Goal: Find specific page/section: Find specific page/section

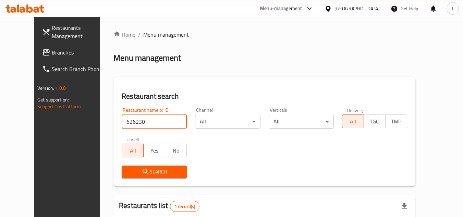
click at [52, 50] on span "Branches" at bounding box center [79, 52] width 54 height 8
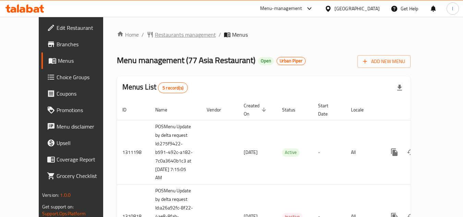
click at [155, 34] on span "Restaurants management" at bounding box center [185, 34] width 61 height 8
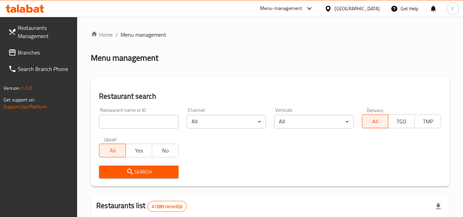
click at [123, 119] on input "search" at bounding box center [138, 122] width 79 height 14
paste input "664075"
type input "664075"
click button "Search" at bounding box center [138, 171] width 79 height 13
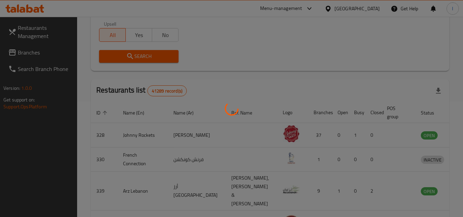
scroll to position [83, 0]
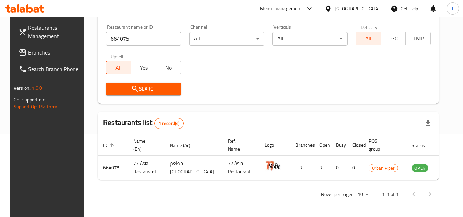
drag, startPoint x: 25, startPoint y: 53, endPoint x: 83, endPoint y: 54, distance: 57.2
click at [28, 53] on span "Branches" at bounding box center [55, 52] width 54 height 8
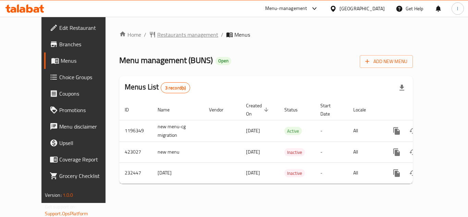
click at [158, 34] on span "Restaurants management" at bounding box center [187, 34] width 61 height 8
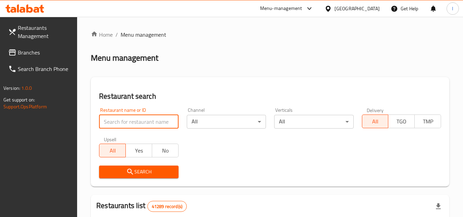
click at [144, 121] on input "search" at bounding box center [138, 122] width 79 height 14
paste input "626230"
click button "Search" at bounding box center [138, 171] width 79 height 13
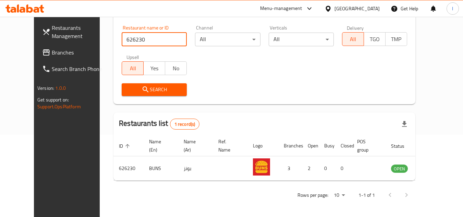
scroll to position [83, 0]
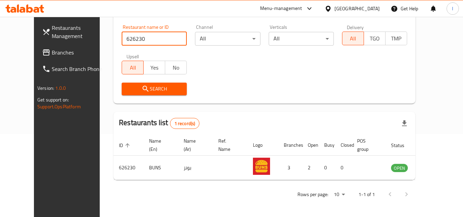
click at [150, 38] on input "626230" at bounding box center [154, 39] width 65 height 14
paste input "search"
type input "626230"
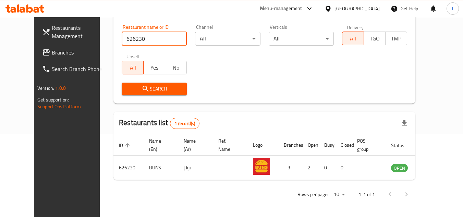
click button "Search" at bounding box center [154, 89] width 65 height 13
click at [249, 83] on div "Search" at bounding box center [264, 88] width 294 height 21
click at [52, 52] on span "Branches" at bounding box center [79, 52] width 54 height 8
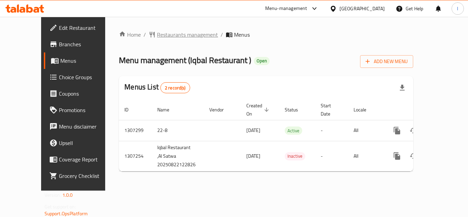
click at [168, 34] on span "Restaurants management" at bounding box center [187, 34] width 61 height 8
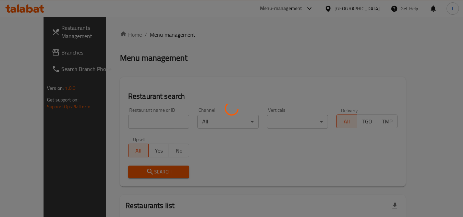
click at [142, 116] on div at bounding box center [231, 108] width 463 height 217
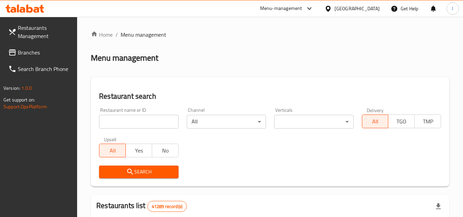
click at [139, 120] on input "search" at bounding box center [138, 122] width 79 height 14
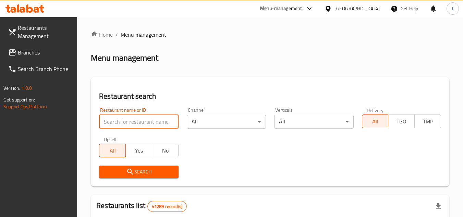
paste input "704385"
type input "704385"
click button "Search" at bounding box center [138, 171] width 79 height 13
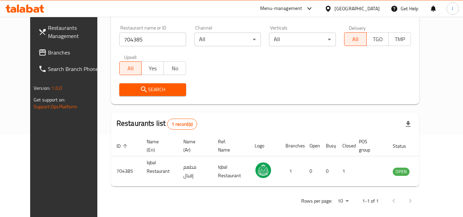
scroll to position [83, 0]
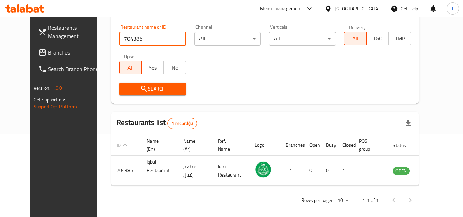
click at [48, 54] on span "Branches" at bounding box center [75, 52] width 54 height 8
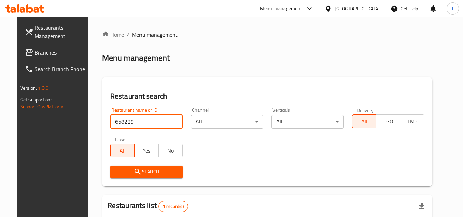
scroll to position [83, 0]
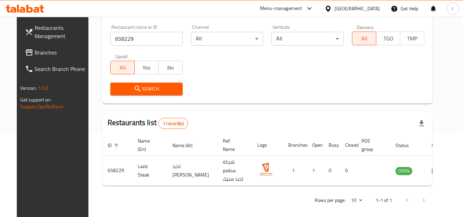
drag, startPoint x: 37, startPoint y: 51, endPoint x: 241, endPoint y: 80, distance: 206.9
click at [37, 51] on span "Branches" at bounding box center [62, 52] width 54 height 8
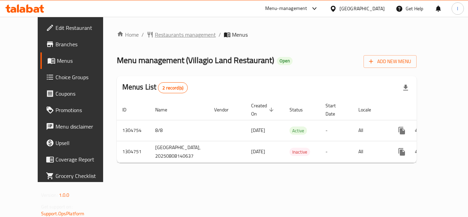
click at [164, 35] on span "Restaurants management" at bounding box center [185, 34] width 61 height 8
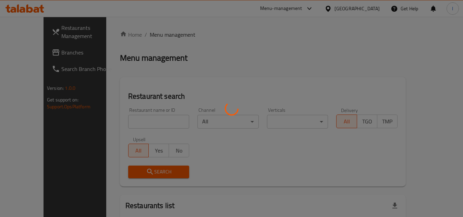
click at [140, 120] on div at bounding box center [231, 108] width 463 height 217
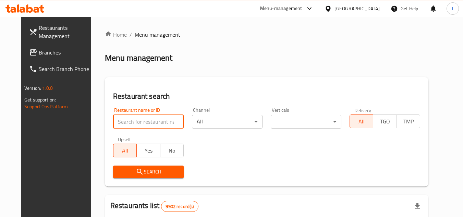
click at [124, 123] on input "search" at bounding box center [148, 122] width 71 height 14
paste input "703403"
type input "703403"
click button "Search" at bounding box center [148, 171] width 71 height 13
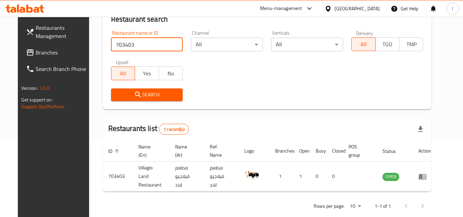
scroll to position [83, 0]
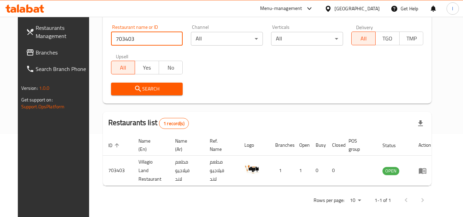
click at [36, 56] on span "Branches" at bounding box center [63, 52] width 54 height 8
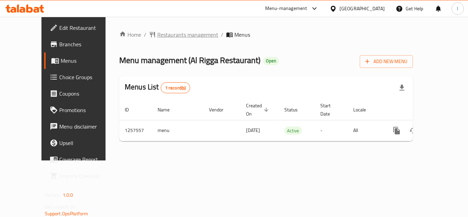
click at [159, 34] on span "Restaurants management" at bounding box center [187, 34] width 61 height 8
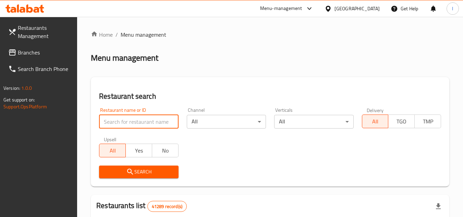
click at [134, 119] on input "search" at bounding box center [138, 122] width 79 height 14
paste input "683524"
type input "683524"
click button "Search" at bounding box center [138, 171] width 79 height 13
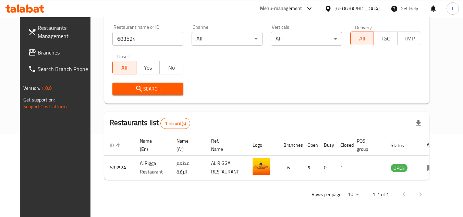
scroll to position [76, 0]
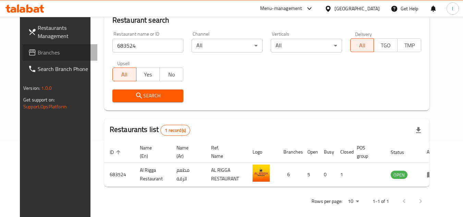
click at [49, 49] on span "Branches" at bounding box center [65, 52] width 54 height 8
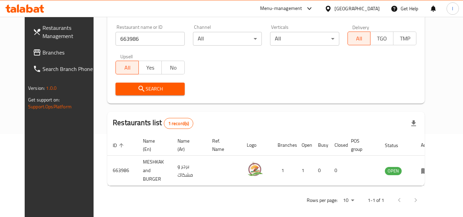
click at [42, 51] on span "Branches" at bounding box center [69, 52] width 54 height 8
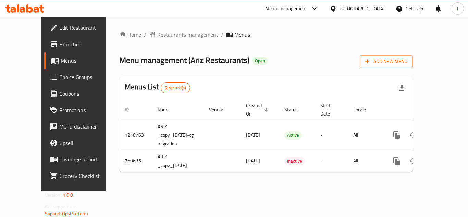
click at [168, 34] on span "Restaurants management" at bounding box center [187, 34] width 61 height 8
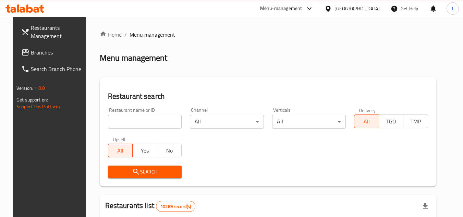
click at [142, 121] on input "search" at bounding box center [145, 122] width 74 height 14
paste input "650196"
type input "650196"
click button "Search" at bounding box center [145, 171] width 74 height 13
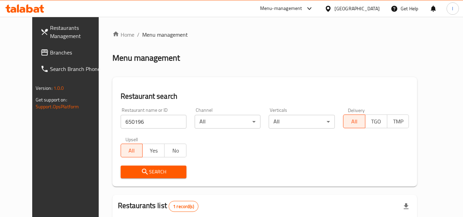
scroll to position [83, 0]
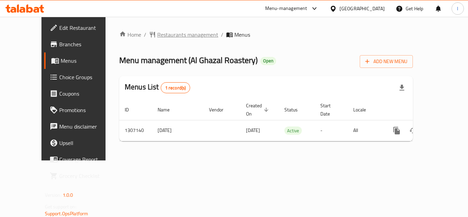
click at [157, 34] on span "Restaurants management" at bounding box center [187, 34] width 61 height 8
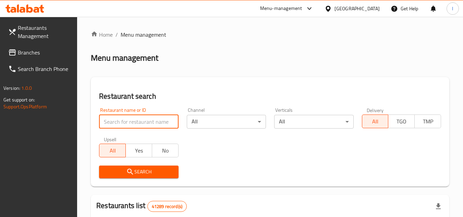
click at [138, 119] on input "search" at bounding box center [138, 122] width 79 height 14
paste input "704156"
type input "704156"
click button "Search" at bounding box center [138, 171] width 79 height 13
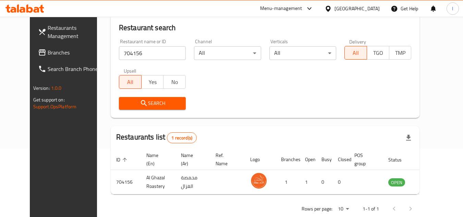
scroll to position [83, 0]
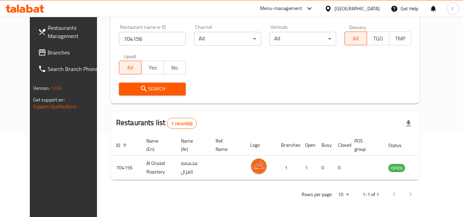
click at [48, 54] on span "Branches" at bounding box center [75, 52] width 54 height 8
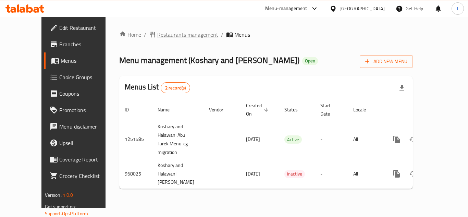
click at [177, 37] on span "Restaurants management" at bounding box center [187, 34] width 61 height 8
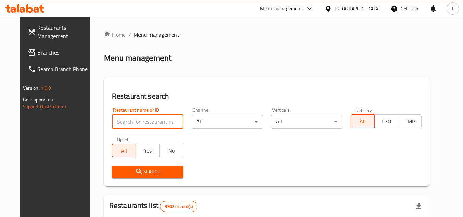
click at [137, 121] on input "search" at bounding box center [147, 122] width 71 height 14
paste input "659843"
type input "659843"
click button "Search" at bounding box center [147, 171] width 71 height 13
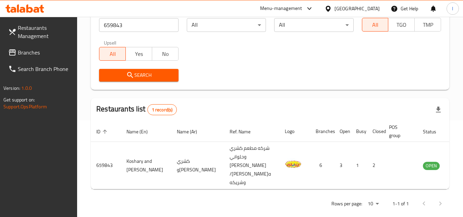
scroll to position [97, 0]
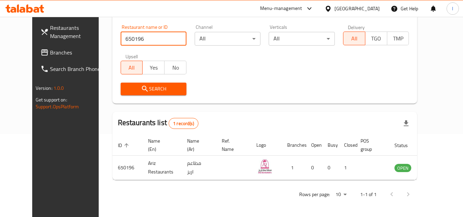
scroll to position [83, 0]
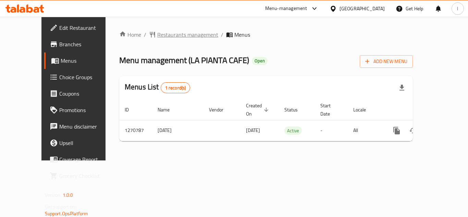
click at [166, 36] on span "Restaurants management" at bounding box center [187, 34] width 61 height 8
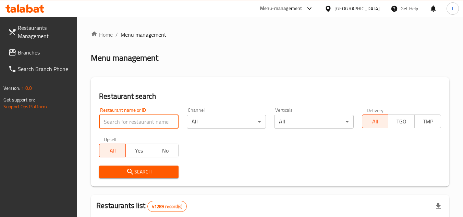
click at [144, 119] on input "search" at bounding box center [138, 122] width 79 height 14
paste input "689357"
type input "689357"
click button "Search" at bounding box center [138, 171] width 79 height 13
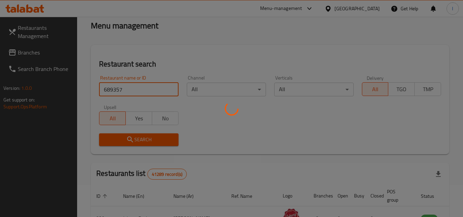
scroll to position [69, 0]
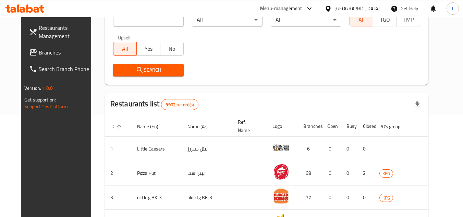
scroll to position [103, 0]
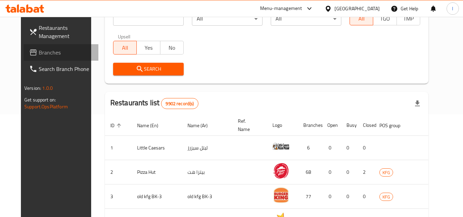
click at [39, 49] on span "Branches" at bounding box center [66, 52] width 54 height 8
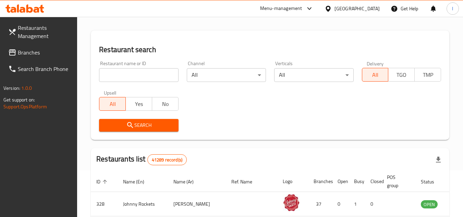
scroll to position [137, 0]
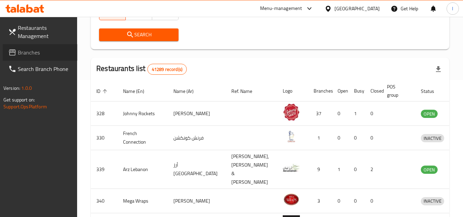
click at [33, 51] on span "Branches" at bounding box center [45, 52] width 54 height 8
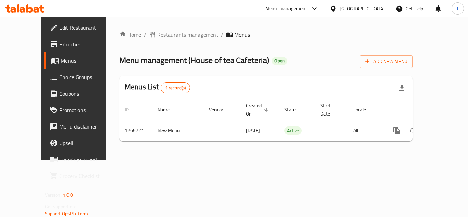
click at [157, 36] on span "Restaurants management" at bounding box center [187, 34] width 61 height 8
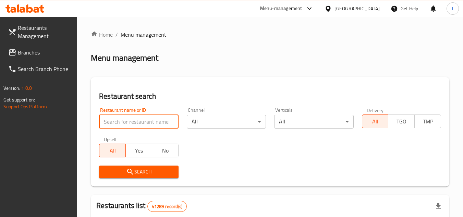
click at [124, 121] on input "search" at bounding box center [138, 122] width 79 height 14
paste input "687115"
type input "687115"
click button "Search" at bounding box center [138, 171] width 79 height 13
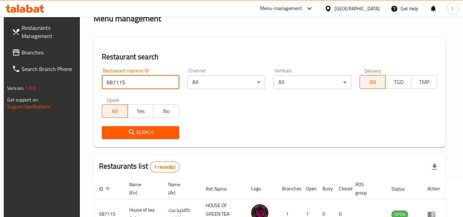
scroll to position [89, 0]
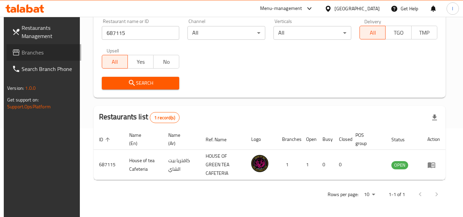
click at [38, 51] on span "Branches" at bounding box center [49, 52] width 54 height 8
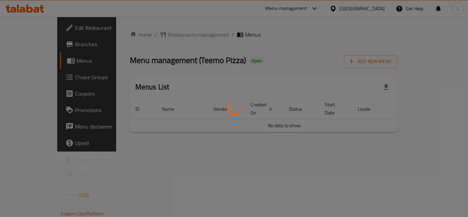
click at [176, 32] on div at bounding box center [234, 108] width 468 height 217
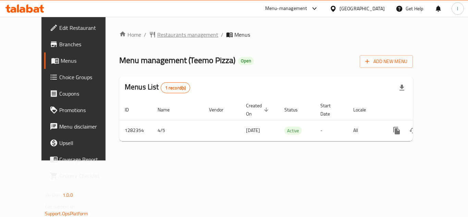
click at [163, 34] on span "Restaurants management" at bounding box center [187, 34] width 61 height 8
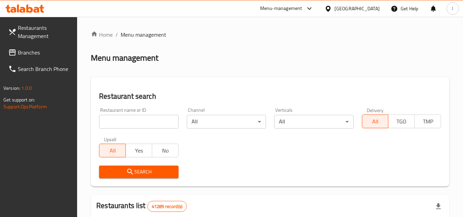
click at [136, 122] on input "search" at bounding box center [138, 122] width 79 height 14
paste input "694765"
type input "694765"
click button "Search" at bounding box center [138, 171] width 79 height 13
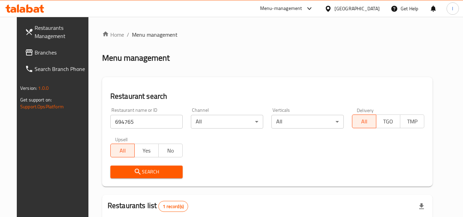
scroll to position [83, 0]
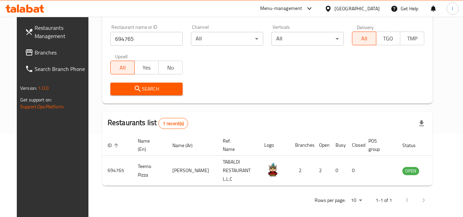
drag, startPoint x: 35, startPoint y: 50, endPoint x: 40, endPoint y: 23, distance: 27.6
click at [35, 50] on span "Branches" at bounding box center [62, 52] width 54 height 8
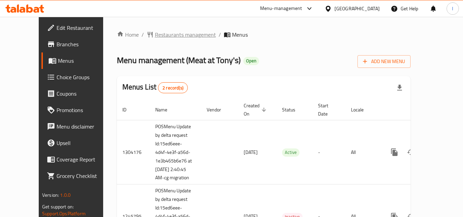
click at [171, 34] on span "Restaurants management" at bounding box center [185, 34] width 61 height 8
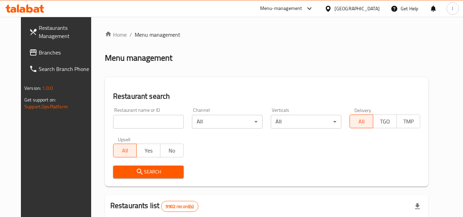
click at [140, 120] on input "search" at bounding box center [148, 122] width 71 height 14
paste input "682765"
type input "682765"
click button "Search" at bounding box center [148, 171] width 71 height 13
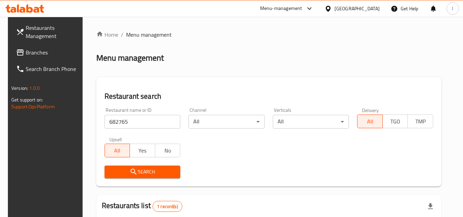
scroll to position [89, 0]
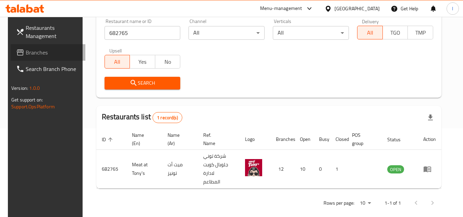
click at [38, 48] on span "Branches" at bounding box center [53, 52] width 54 height 8
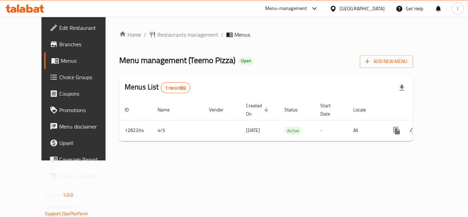
drag, startPoint x: 193, startPoint y: 21, endPoint x: 180, endPoint y: 24, distance: 13.3
click at [193, 21] on div "Home / Restaurants management / Menus Menu management ( Teemo Pizza ) Open Add …" at bounding box center [265, 89] width 321 height 144
click at [158, 34] on span "Restaurants management" at bounding box center [187, 34] width 61 height 8
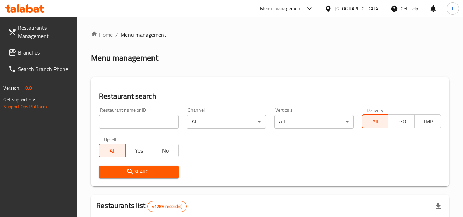
click at [135, 116] on input "search" at bounding box center [138, 122] width 79 height 14
paste input "694765"
type input "694765"
click button "Search" at bounding box center [138, 171] width 79 height 13
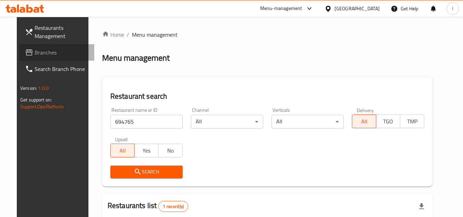
click at [38, 52] on span "Branches" at bounding box center [62, 52] width 54 height 8
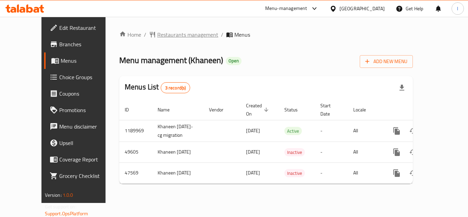
click at [165, 35] on span "Restaurants management" at bounding box center [187, 34] width 61 height 8
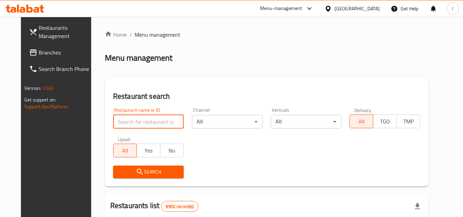
click at [137, 120] on input "search" at bounding box center [148, 122] width 71 height 14
paste input "2751"
type input "2751"
click button "Search" at bounding box center [148, 171] width 71 height 13
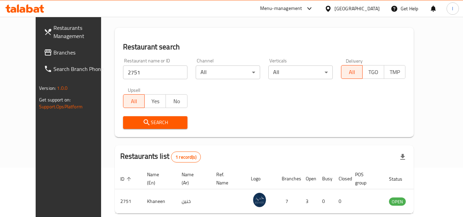
scroll to position [83, 0]
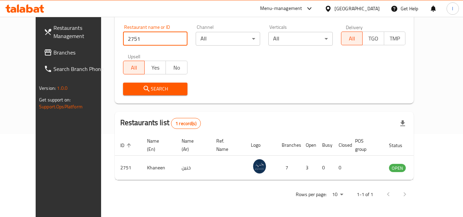
click at [53, 51] on span "Branches" at bounding box center [80, 52] width 54 height 8
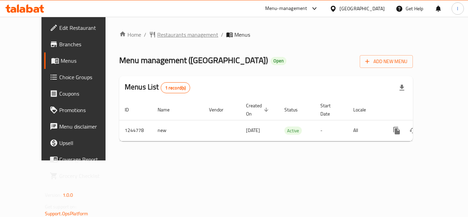
click at [159, 35] on span "Restaurants management" at bounding box center [187, 34] width 61 height 8
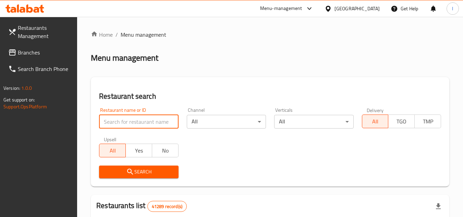
click at [157, 121] on input "search" at bounding box center [138, 122] width 79 height 14
paste input "682197"
type input "682197"
click button "Search" at bounding box center [138, 171] width 79 height 13
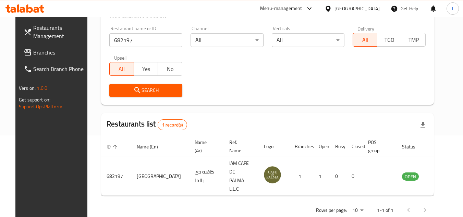
scroll to position [83, 0]
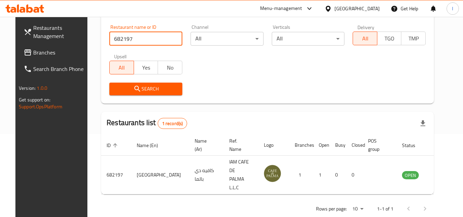
click at [33, 53] on span "Branches" at bounding box center [60, 52] width 54 height 8
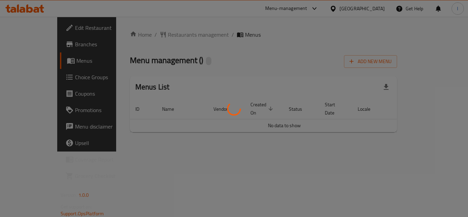
click at [188, 48] on div at bounding box center [234, 108] width 468 height 217
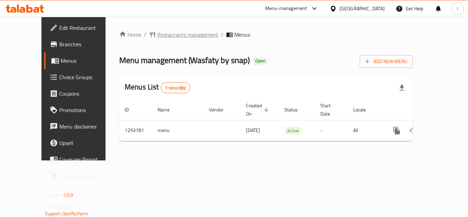
click at [157, 33] on span "Restaurants management" at bounding box center [187, 34] width 61 height 8
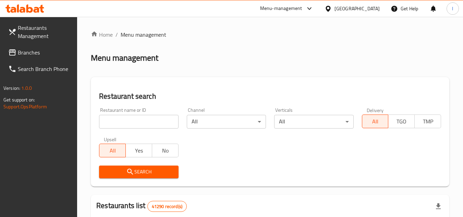
click at [140, 120] on input "search" at bounding box center [138, 122] width 79 height 14
paste input "699677"
type input "699677"
click button "Search" at bounding box center [138, 171] width 79 height 13
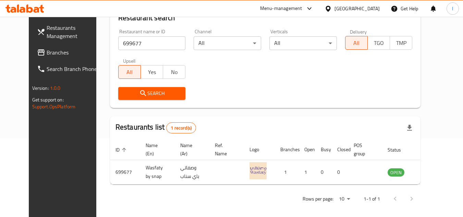
scroll to position [83, 0]
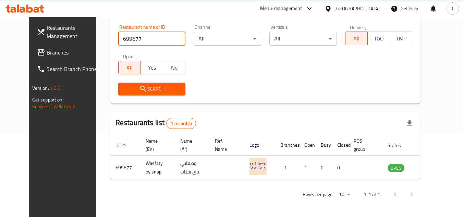
click at [47, 52] on span "Branches" at bounding box center [74, 52] width 54 height 8
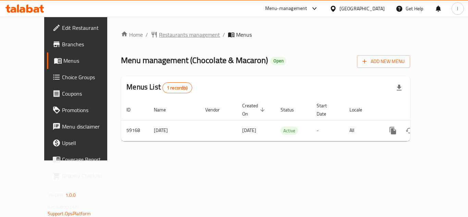
click at [159, 35] on span "Restaurants management" at bounding box center [189, 34] width 61 height 8
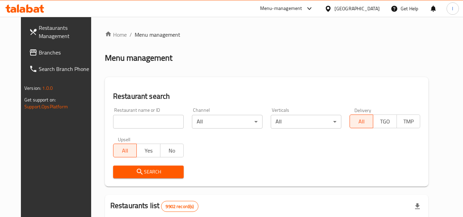
click at [149, 122] on input "search" at bounding box center [148, 122] width 71 height 14
paste input "28662"
type input "28662"
click button "Search" at bounding box center [148, 171] width 71 height 13
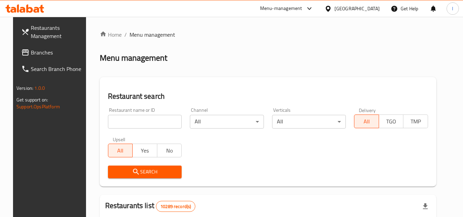
scroll to position [137, 0]
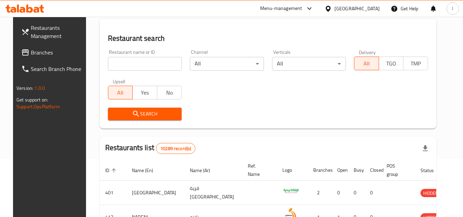
scroll to position [103, 0]
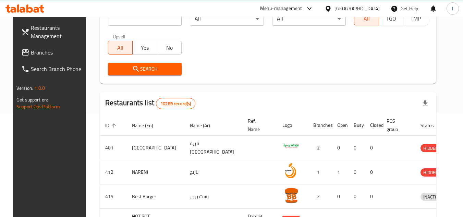
click at [45, 51] on span "Branches" at bounding box center [58, 52] width 54 height 8
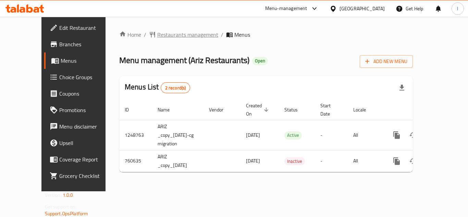
click at [169, 35] on span "Restaurants management" at bounding box center [187, 34] width 61 height 8
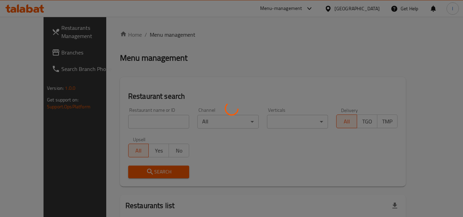
click at [151, 121] on div at bounding box center [231, 108] width 463 height 217
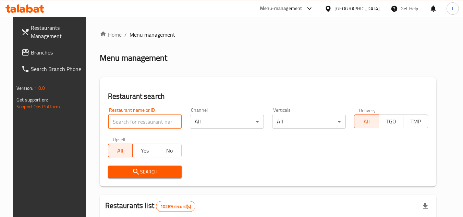
click at [136, 121] on input "search" at bounding box center [145, 122] width 74 height 14
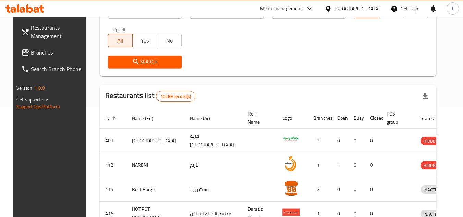
scroll to position [69, 0]
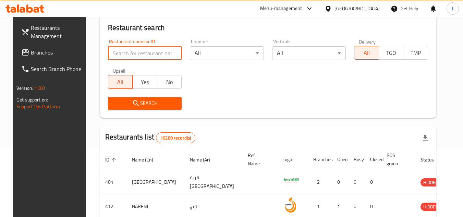
click at [127, 49] on input "search" at bounding box center [145, 53] width 74 height 14
paste input "650196"
type input "650196"
click button "Search" at bounding box center [145, 103] width 74 height 13
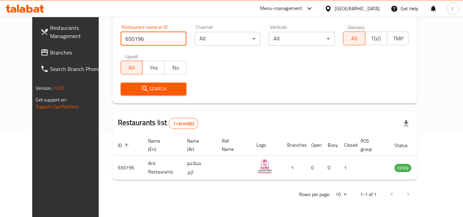
scroll to position [83, 0]
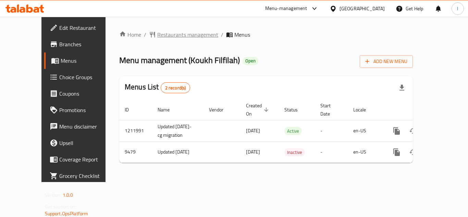
click at [160, 38] on span "Restaurants management" at bounding box center [187, 34] width 61 height 8
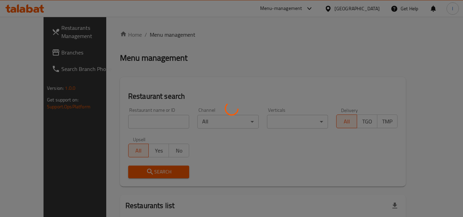
click at [140, 119] on div at bounding box center [231, 108] width 463 height 217
click at [132, 122] on div at bounding box center [231, 108] width 463 height 217
drag, startPoint x: 187, startPoint y: 34, endPoint x: 185, endPoint y: 39, distance: 6.1
click at [187, 34] on div at bounding box center [231, 108] width 463 height 217
drag, startPoint x: 203, startPoint y: 37, endPoint x: 213, endPoint y: 38, distance: 9.7
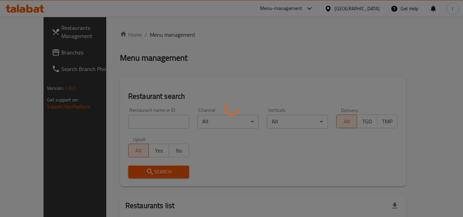
click at [209, 38] on div at bounding box center [231, 108] width 463 height 217
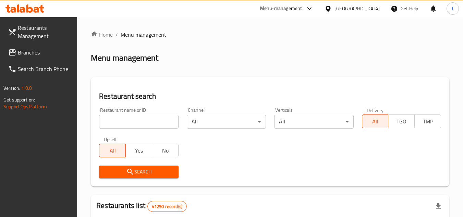
drag, startPoint x: 153, startPoint y: 111, endPoint x: 151, endPoint y: 115, distance: 5.4
click at [153, 114] on div "Restaurant name or ID Restaurant name or ID" at bounding box center [138, 118] width 79 height 21
drag, startPoint x: 149, startPoint y: 117, endPoint x: 146, endPoint y: 121, distance: 4.9
click at [149, 119] on input "search" at bounding box center [138, 122] width 79 height 14
paste input "5740"
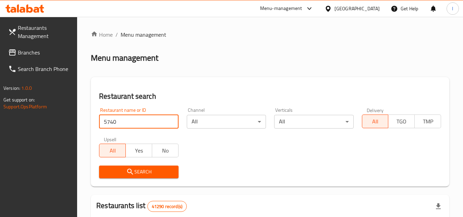
type input "5740"
click button "Search" at bounding box center [138, 171] width 79 height 13
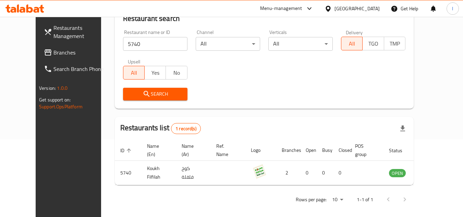
scroll to position [83, 0]
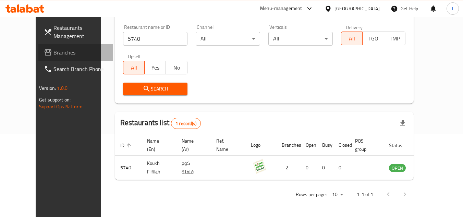
click at [53, 49] on span "Branches" at bounding box center [80, 52] width 54 height 8
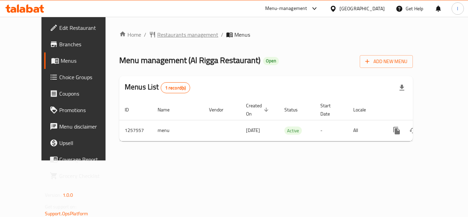
click at [160, 30] on span "Restaurants management" at bounding box center [187, 34] width 61 height 8
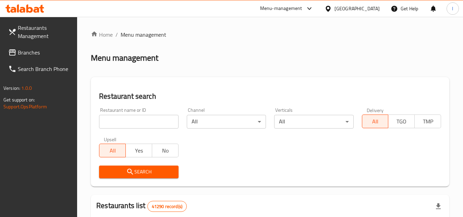
click at [127, 121] on input "search" at bounding box center [138, 122] width 79 height 14
paste input "683524"
type input "683524"
click button "Search" at bounding box center [138, 171] width 79 height 13
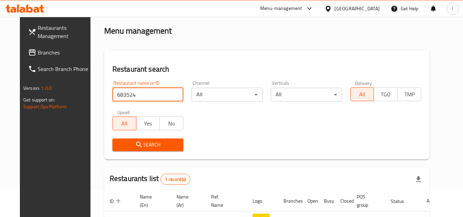
scroll to position [83, 0]
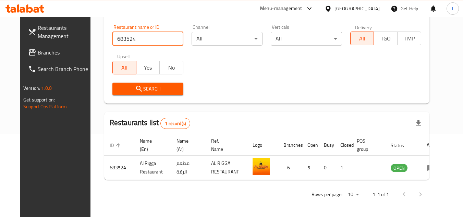
click at [38, 54] on span "Branches" at bounding box center [65, 52] width 54 height 8
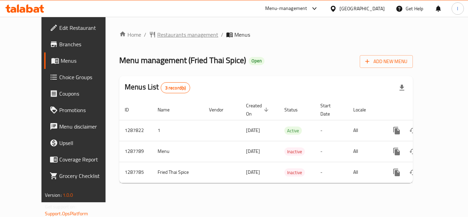
click at [157, 32] on span "Restaurants management" at bounding box center [187, 34] width 61 height 8
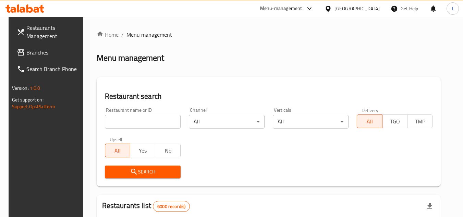
click at [146, 116] on input "search" at bounding box center [143, 122] width 76 height 14
paste input "696849"
type input "696849"
click button "Search" at bounding box center [143, 171] width 76 height 13
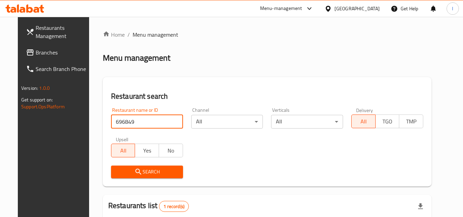
scroll to position [89, 0]
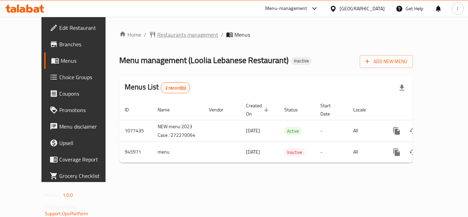
click at [157, 38] on span "Restaurants management" at bounding box center [187, 34] width 61 height 8
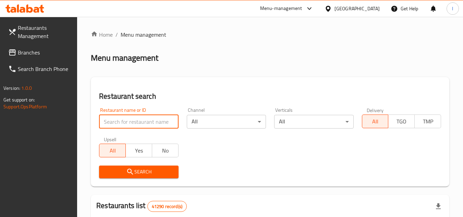
click at [145, 119] on input "search" at bounding box center [138, 122] width 79 height 14
click at [145, 121] on input "search" at bounding box center [138, 122] width 79 height 14
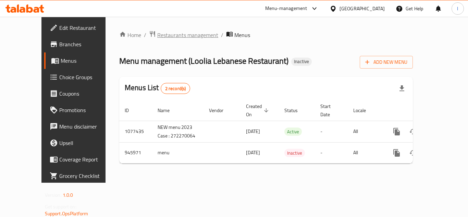
click at [157, 34] on span "Restaurants management" at bounding box center [187, 35] width 61 height 8
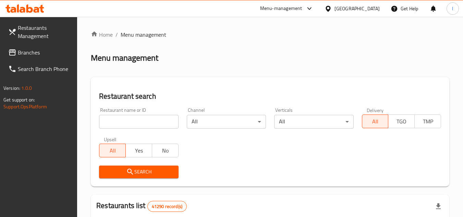
click at [129, 121] on input "search" at bounding box center [138, 122] width 79 height 14
paste input "659234"
type input "659234"
click button "Search" at bounding box center [138, 171] width 79 height 13
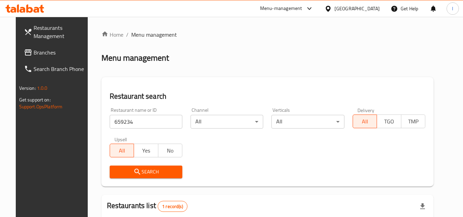
scroll to position [69, 0]
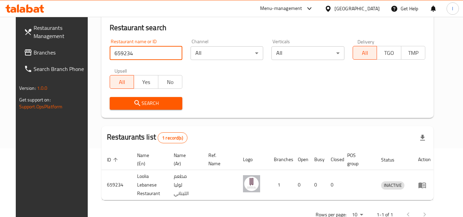
click at [34, 56] on span "Branches" at bounding box center [61, 52] width 54 height 8
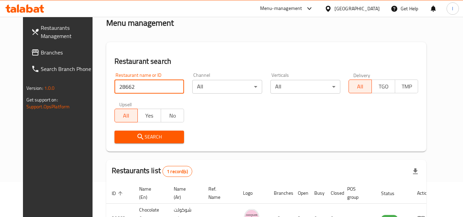
scroll to position [83, 0]
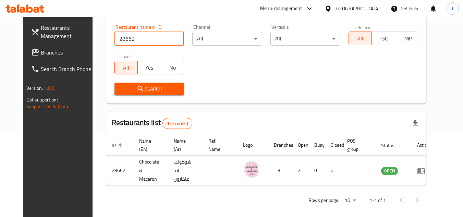
click at [43, 57] on link "Branches" at bounding box center [63, 52] width 75 height 16
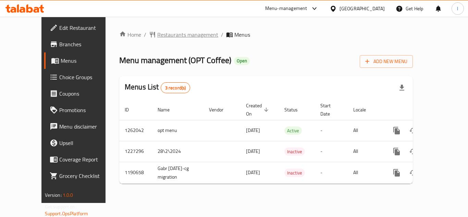
click at [157, 32] on span "Restaurants management" at bounding box center [187, 34] width 61 height 8
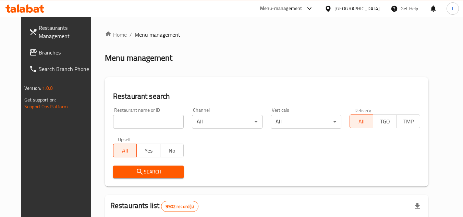
click at [146, 119] on input "search" at bounding box center [148, 122] width 71 height 14
paste input "27451"
type input "27451"
click button "Search" at bounding box center [148, 171] width 71 height 13
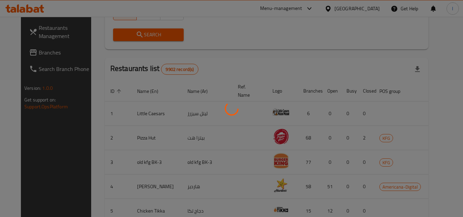
scroll to position [83, 0]
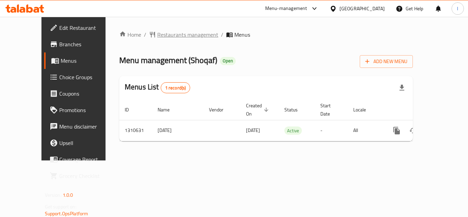
click at [162, 32] on span "Restaurants management" at bounding box center [187, 34] width 61 height 8
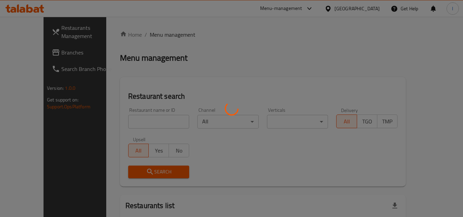
click at [157, 123] on div at bounding box center [231, 108] width 463 height 217
click at [140, 120] on div at bounding box center [231, 108] width 463 height 217
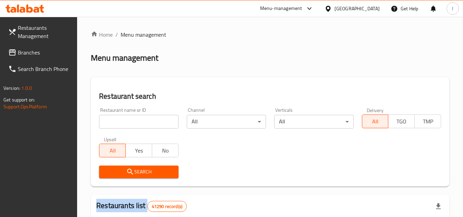
click at [140, 120] on div at bounding box center [231, 108] width 463 height 217
click at [140, 120] on input "search" at bounding box center [138, 122] width 79 height 14
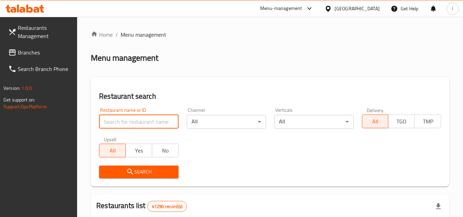
paste input "705519"
type input "705519"
click button "Search" at bounding box center [138, 171] width 79 height 13
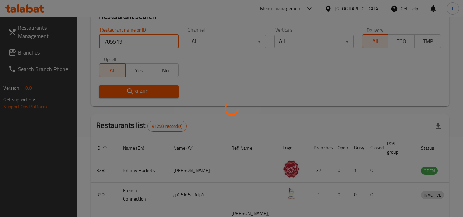
scroll to position [83, 0]
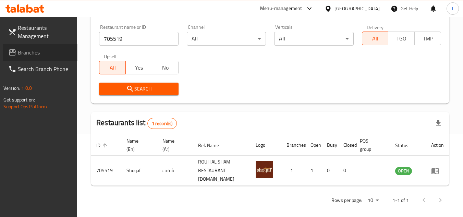
click at [13, 52] on icon at bounding box center [12, 52] width 7 height 6
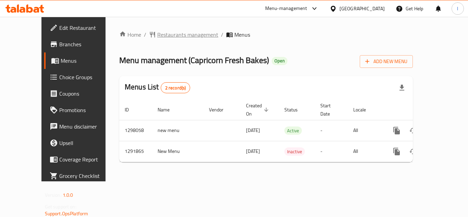
click at [164, 34] on span "Restaurants management" at bounding box center [187, 34] width 61 height 8
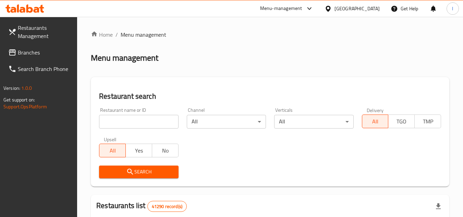
click at [153, 121] on div at bounding box center [231, 108] width 463 height 217
click at [153, 121] on input "search" at bounding box center [138, 122] width 79 height 14
paste input "698362"
type input "698362"
click button "Search" at bounding box center [138, 171] width 79 height 13
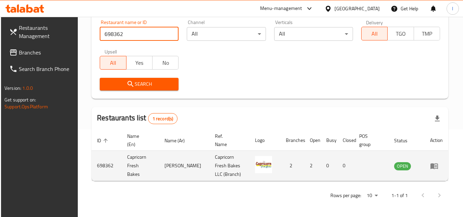
scroll to position [89, 0]
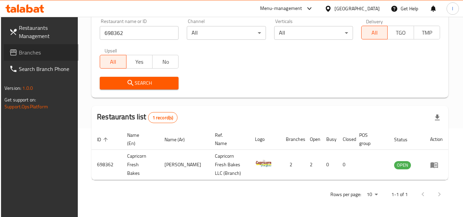
click at [33, 52] on span "Branches" at bounding box center [46, 52] width 54 height 8
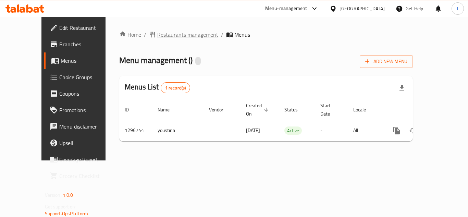
click at [157, 34] on span "Restaurants management" at bounding box center [187, 34] width 61 height 8
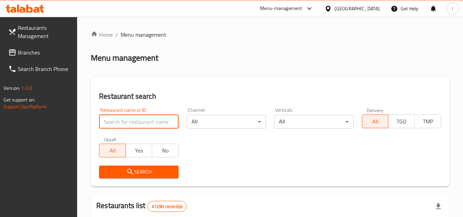
click at [158, 122] on input "search" at bounding box center [138, 122] width 79 height 14
paste input "699899"
type input "699899"
click button "Search" at bounding box center [138, 171] width 79 height 13
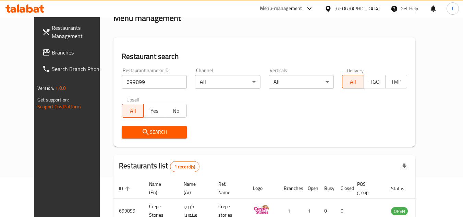
scroll to position [83, 0]
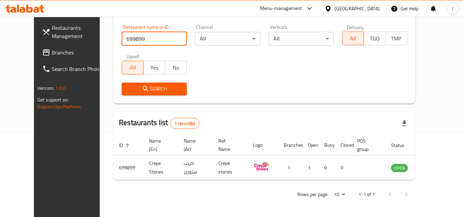
click at [63, 55] on span "Branches" at bounding box center [79, 52] width 54 height 8
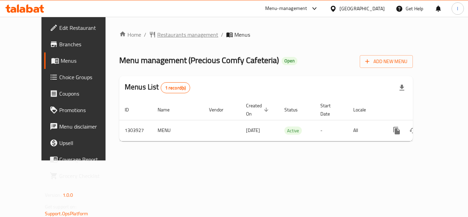
click at [157, 31] on span "Restaurants management" at bounding box center [187, 34] width 61 height 8
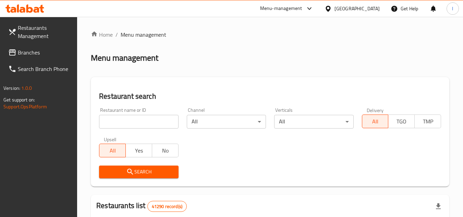
click at [49, 52] on span "Branches" at bounding box center [45, 52] width 54 height 8
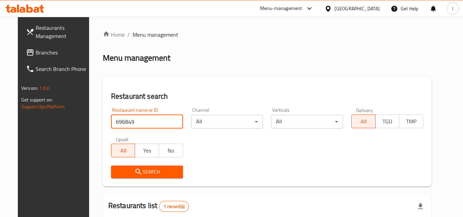
scroll to position [89, 0]
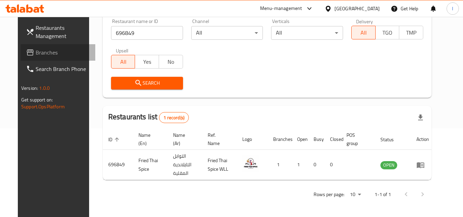
click at [36, 48] on span "Branches" at bounding box center [63, 52] width 54 height 8
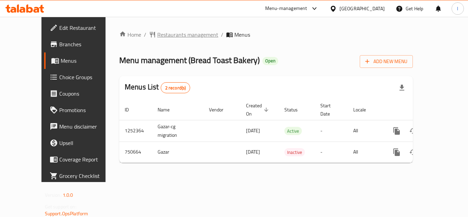
click at [166, 31] on span "Restaurants management" at bounding box center [187, 34] width 61 height 8
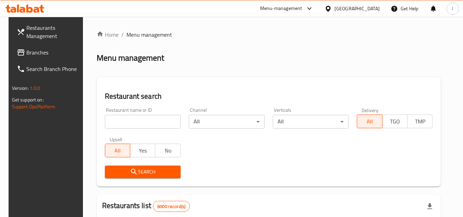
click at [131, 118] on input "search" at bounding box center [143, 122] width 76 height 14
paste input "649027"
type input "649027"
click button "Search" at bounding box center [143, 171] width 76 height 13
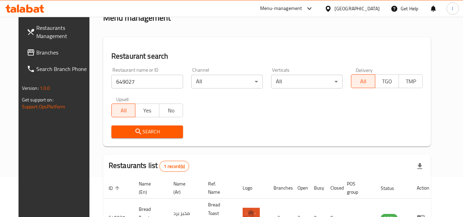
scroll to position [83, 0]
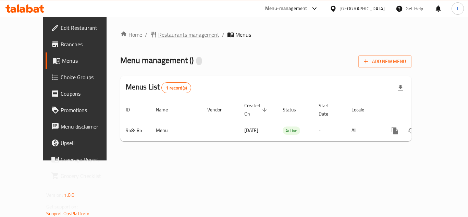
click at [165, 35] on span "Restaurants management" at bounding box center [188, 34] width 61 height 8
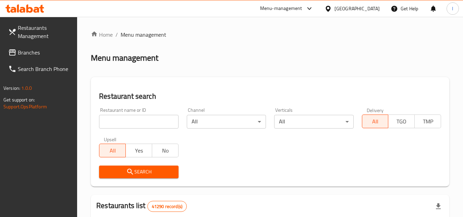
click at [145, 114] on div "Restaurant name or ID Restaurant name or ID" at bounding box center [138, 118] width 79 height 21
click at [139, 121] on input "search" at bounding box center [138, 122] width 79 height 14
paste input "659638"
type input "659638"
click button "Search" at bounding box center [138, 171] width 79 height 13
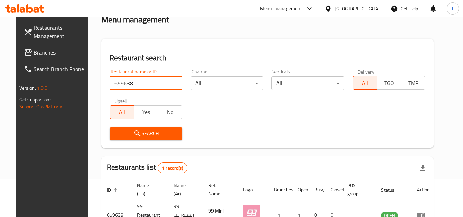
scroll to position [83, 0]
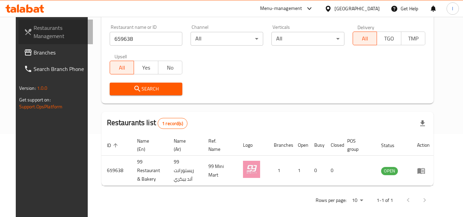
click at [18, 41] on link "Restaurants Management" at bounding box center [55, 32] width 75 height 25
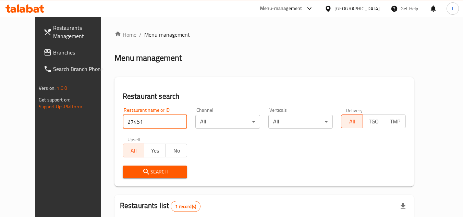
scroll to position [83, 0]
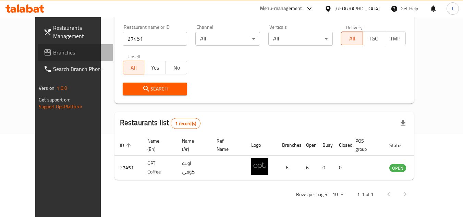
click at [53, 55] on span "Branches" at bounding box center [80, 52] width 54 height 8
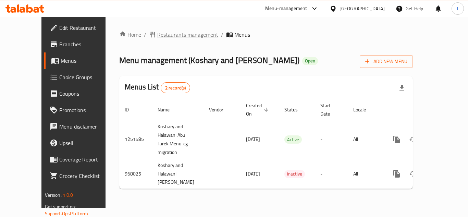
click at [173, 35] on span "Restaurants management" at bounding box center [187, 34] width 61 height 8
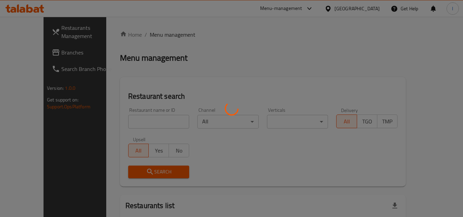
click at [135, 117] on div at bounding box center [231, 108] width 463 height 217
click at [136, 121] on div at bounding box center [231, 108] width 463 height 217
drag, startPoint x: 144, startPoint y: 117, endPoint x: 160, endPoint y: 116, distance: 16.1
click at [145, 117] on div at bounding box center [231, 108] width 463 height 217
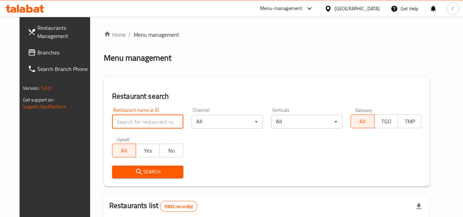
click at [155, 117] on input "search" at bounding box center [147, 122] width 71 height 14
paste input "659843"
type input "659843"
click button "Search" at bounding box center [147, 171] width 71 height 13
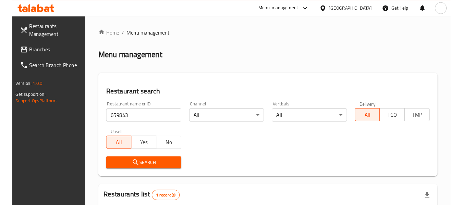
scroll to position [97, 0]
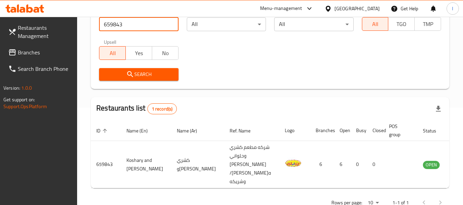
click at [36, 48] on span "Branches" at bounding box center [45, 52] width 54 height 8
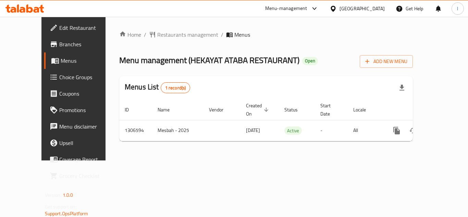
click at [199, 17] on div "​ Menu-management [GEOGRAPHIC_DATA] Get Help l Edit Restaurant Branches Menus C…" at bounding box center [234, 117] width 468 height 200
click at [158, 36] on span "Restaurants management" at bounding box center [187, 34] width 61 height 8
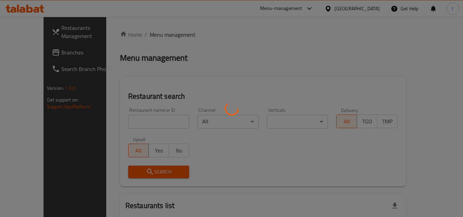
click at [136, 119] on div at bounding box center [231, 108] width 463 height 217
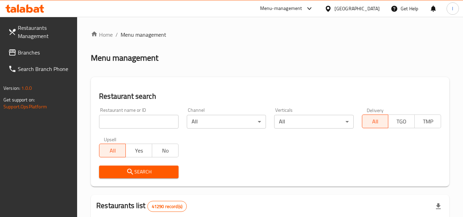
click at [137, 120] on input "search" at bounding box center [138, 122] width 79 height 14
paste input "704169"
type input "704169"
click button "Search" at bounding box center [138, 171] width 79 height 13
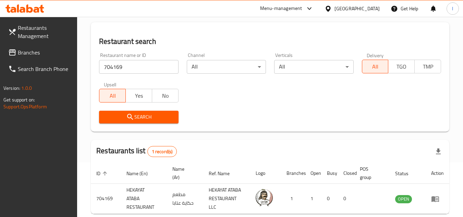
scroll to position [89, 0]
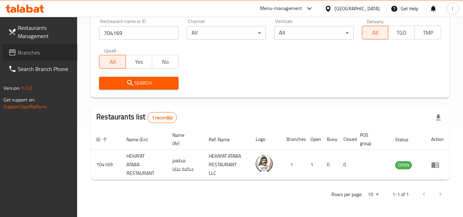
click at [45, 53] on span "Branches" at bounding box center [45, 52] width 54 height 8
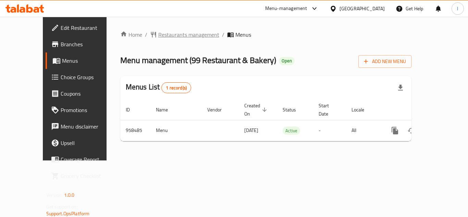
click at [171, 32] on span "Restaurants management" at bounding box center [188, 34] width 61 height 8
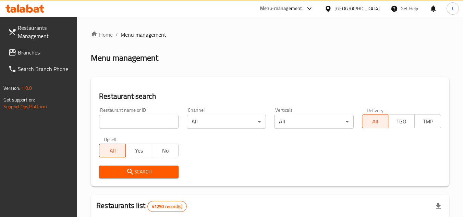
click at [142, 125] on div at bounding box center [231, 108] width 463 height 217
click at [140, 124] on input "search" at bounding box center [138, 122] width 79 height 14
paste input "659638"
type input "659638"
click button "Search" at bounding box center [138, 171] width 79 height 13
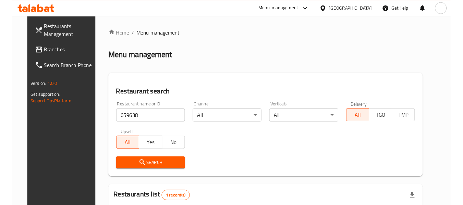
scroll to position [83, 0]
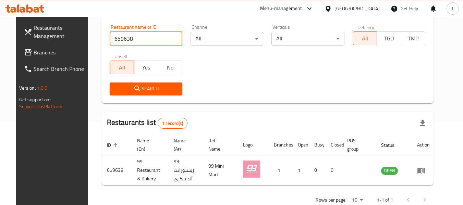
click at [55, 48] on link "Branches" at bounding box center [55, 52] width 75 height 16
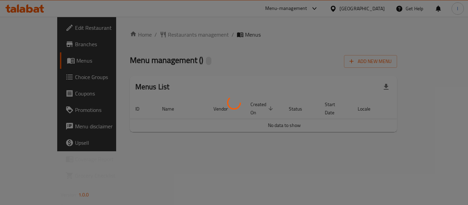
click at [206, 10] on div at bounding box center [234, 102] width 468 height 205
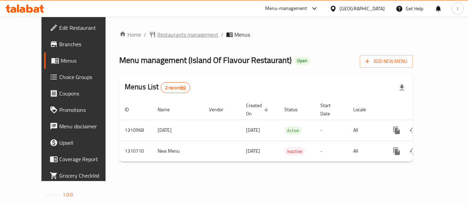
click at [162, 30] on span "Restaurants management" at bounding box center [187, 34] width 61 height 8
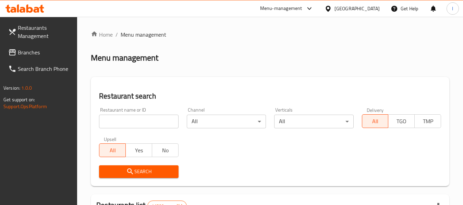
click at [169, 115] on input "search" at bounding box center [138, 122] width 79 height 14
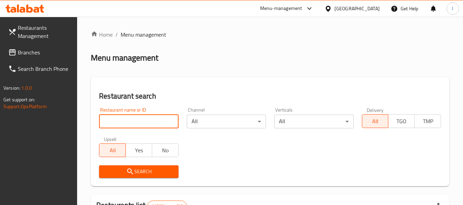
paste input "705584"
type input "705584"
click button "Search" at bounding box center [138, 171] width 79 height 13
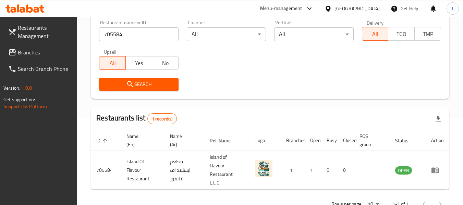
scroll to position [100, 0]
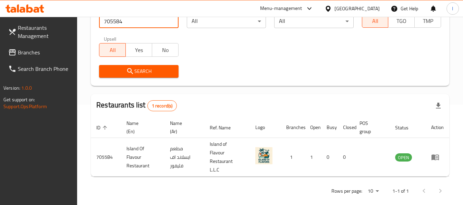
click at [32, 50] on span "Branches" at bounding box center [45, 52] width 54 height 8
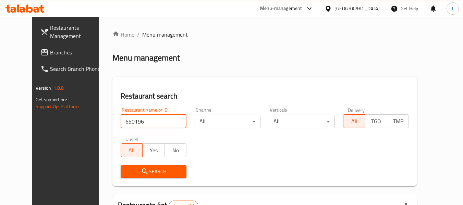
scroll to position [83, 0]
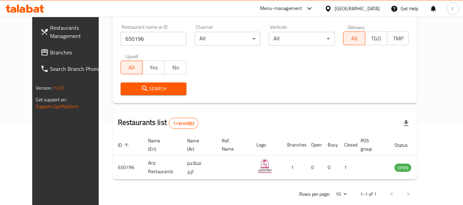
click at [50, 50] on span "Branches" at bounding box center [77, 52] width 54 height 8
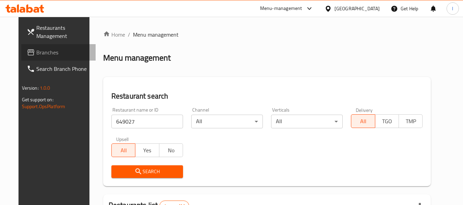
click at [44, 52] on span "Branches" at bounding box center [63, 52] width 54 height 8
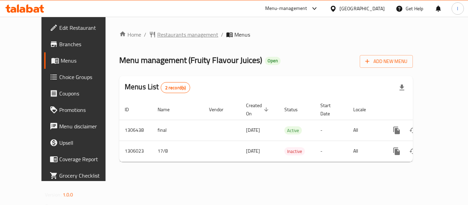
click at [157, 35] on span "Restaurants management" at bounding box center [187, 34] width 61 height 8
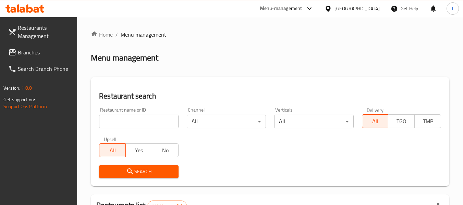
click at [157, 117] on input "search" at bounding box center [138, 122] width 79 height 14
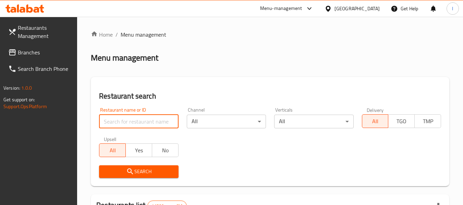
paste input "703518"
type input "703518"
click button "Search" at bounding box center [138, 171] width 79 height 13
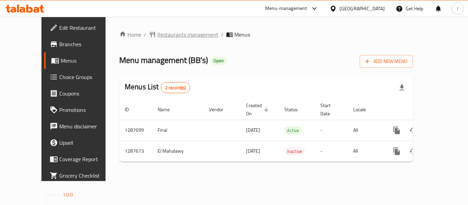
click at [162, 35] on span "Restaurants management" at bounding box center [187, 34] width 61 height 8
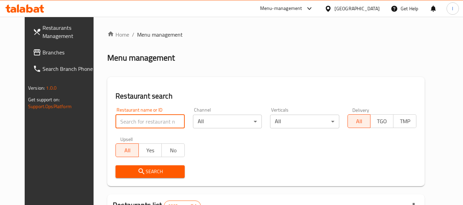
click at [145, 119] on input "search" at bounding box center [149, 122] width 69 height 14
paste input "696829"
type input "696829"
click button "Search" at bounding box center [149, 171] width 69 height 13
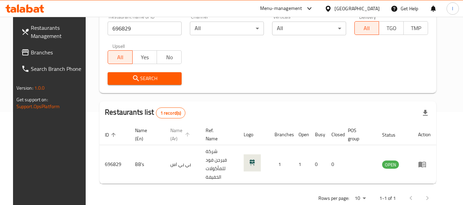
scroll to position [95, 0]
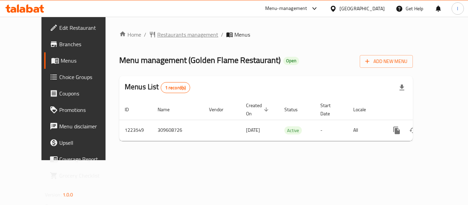
click at [165, 33] on span "Restaurants management" at bounding box center [187, 34] width 61 height 8
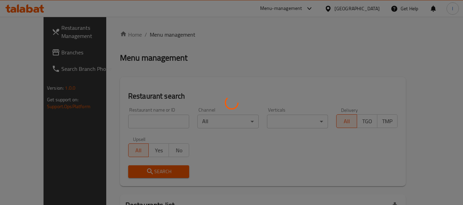
click at [133, 122] on div at bounding box center [231, 102] width 463 height 205
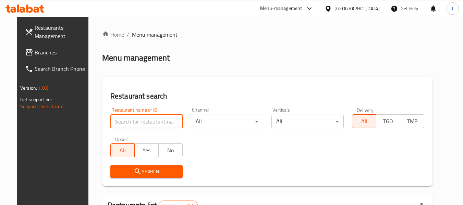
click at [133, 122] on input "search" at bounding box center [146, 122] width 72 height 14
paste input "674475"
type input "674475"
click button "Search" at bounding box center [146, 171] width 72 height 13
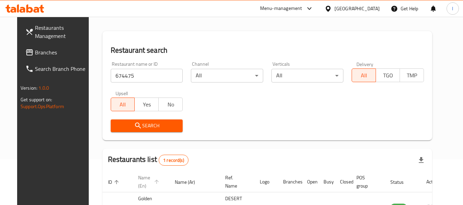
scroll to position [92, 0]
